Goal: Entertainment & Leisure: Consume media (video, audio)

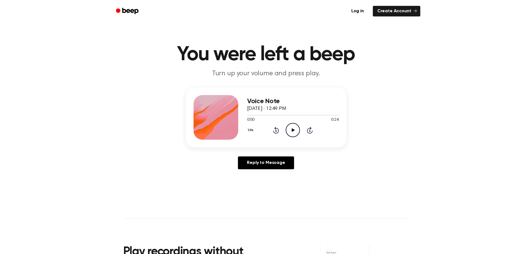
click at [298, 137] on icon "Play Audio" at bounding box center [293, 130] width 14 height 14
click at [297, 137] on icon "Play Audio" at bounding box center [293, 130] width 14 height 14
click at [298, 137] on icon "Play Audio" at bounding box center [293, 130] width 14 height 14
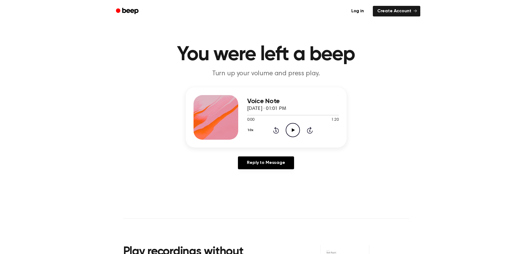
click at [300, 137] on icon "Play Audio" at bounding box center [293, 130] width 14 height 14
click at [295, 132] on icon at bounding box center [293, 130] width 3 height 4
